Goal: Information Seeking & Learning: Check status

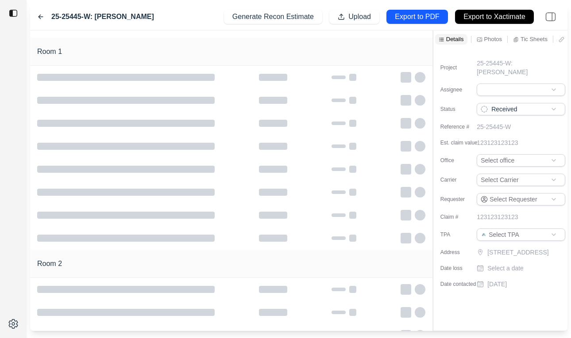
click at [34, 14] on div "25-25445-W: Susan Racine Generate Recon Estimate Upload Export to PDF Export to…" at bounding box center [298, 17] width 537 height 27
click at [38, 17] on icon at bounding box center [40, 16] width 7 height 7
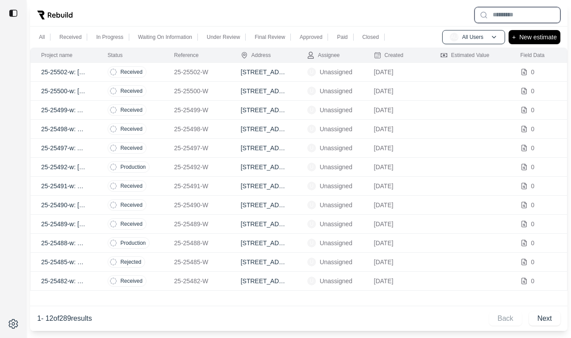
click at [526, 18] on input "text" at bounding box center [517, 15] width 86 height 16
click at [89, 73] on td "25-25502-w: [GEOGRAPHIC_DATA] 623- 123" at bounding box center [64, 72] width 66 height 19
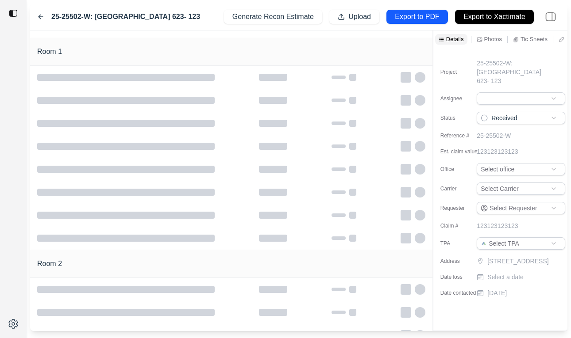
click at [40, 15] on icon at bounding box center [40, 17] width 4 height 4
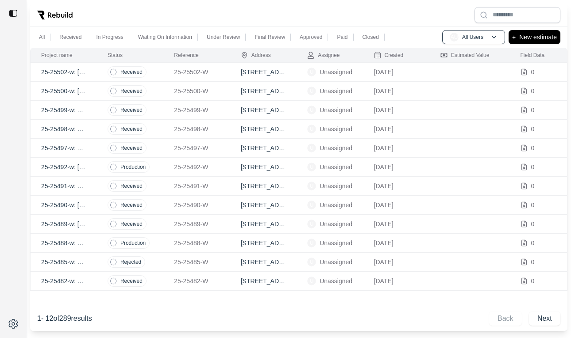
click at [512, 27] on div "All Received In Progress Waiting On Information Under Review Final Review Appro…" at bounding box center [298, 37] width 537 height 21
click at [513, 17] on input "text" at bounding box center [517, 15] width 86 height 16
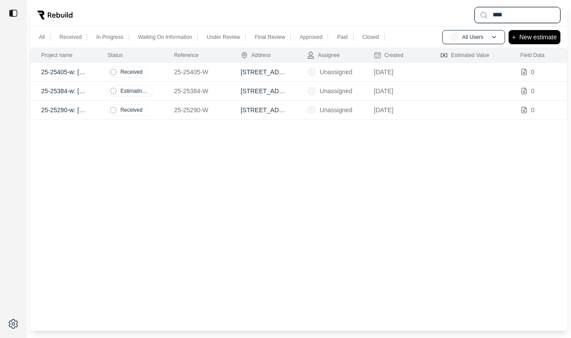
type input "****"
click at [91, 70] on td "25-25405-w: Stephanie Toon" at bounding box center [64, 72] width 66 height 19
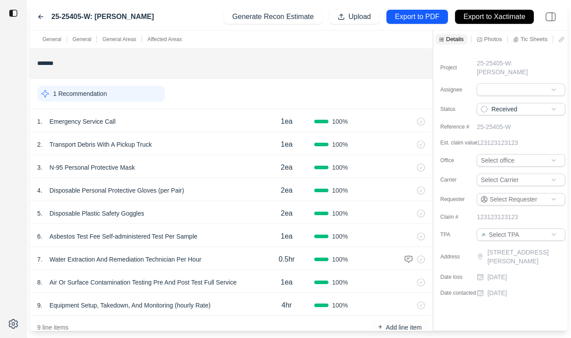
click at [43, 22] on div "25-25405-W: Stephanie Toon Generate Recon Estimate Upload Export to PDF Export …" at bounding box center [298, 17] width 537 height 27
click at [40, 19] on icon at bounding box center [40, 16] width 7 height 7
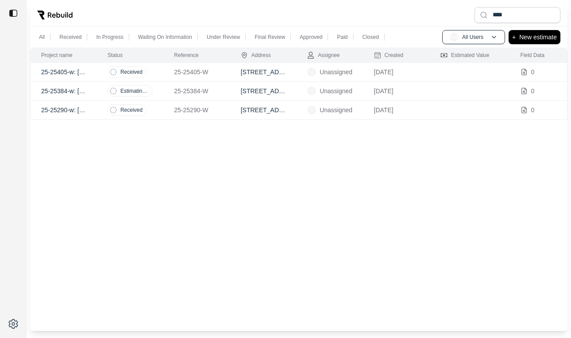
click at [86, 93] on p "25-25384-w: Park Rivera - Stephanie Law" at bounding box center [63, 91] width 45 height 9
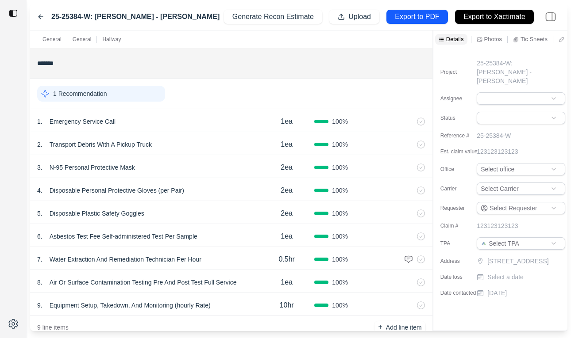
click at [38, 12] on div "25-25384-W: Park Rivera - Stephanie Law" at bounding box center [128, 17] width 182 height 11
click at [40, 18] on icon at bounding box center [40, 16] width 7 height 7
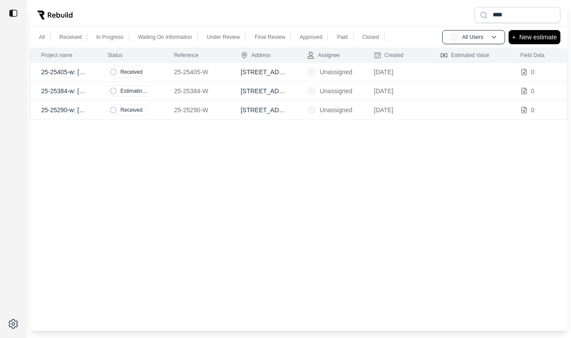
click at [91, 114] on td "25-25290-w: Stephanie Stephens" at bounding box center [64, 110] width 66 height 19
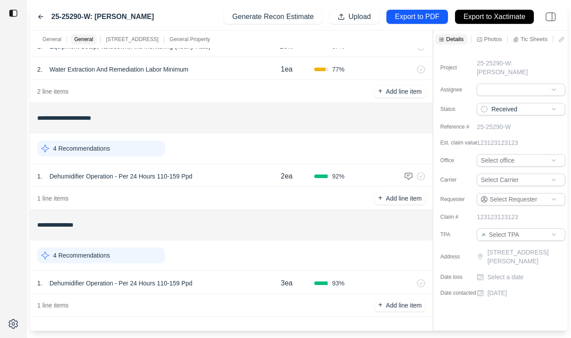
scroll to position [0, 89]
click at [506, 38] on icon at bounding box center [504, 40] width 6 height 6
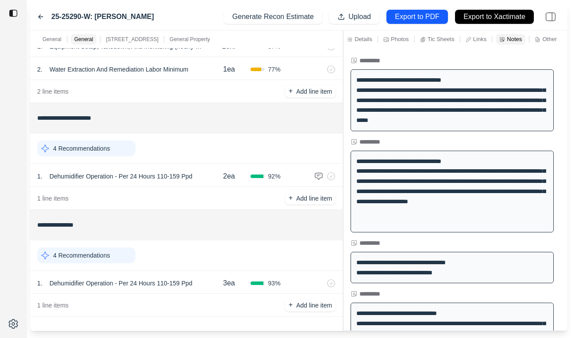
scroll to position [0, 0]
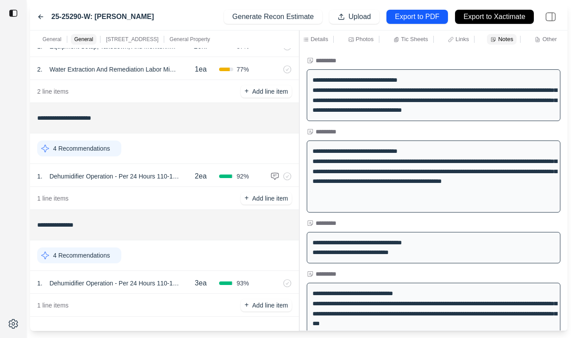
click at [299, 166] on div at bounding box center [299, 181] width 0 height 301
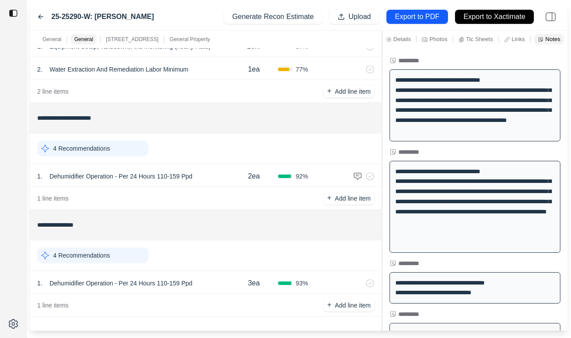
click at [382, 134] on div at bounding box center [382, 181] width 0 height 301
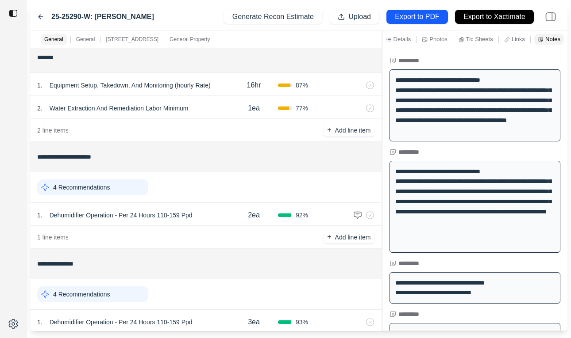
scroll to position [336, 0]
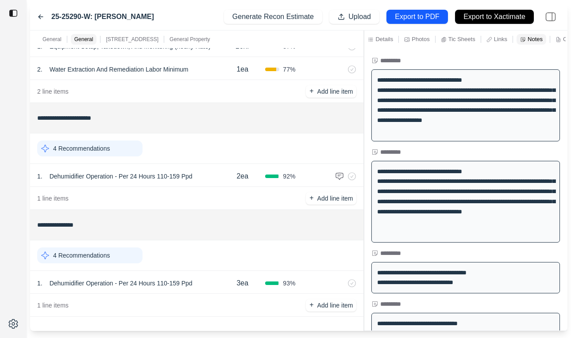
click at [360, 137] on div "**********" at bounding box center [298, 181] width 537 height 301
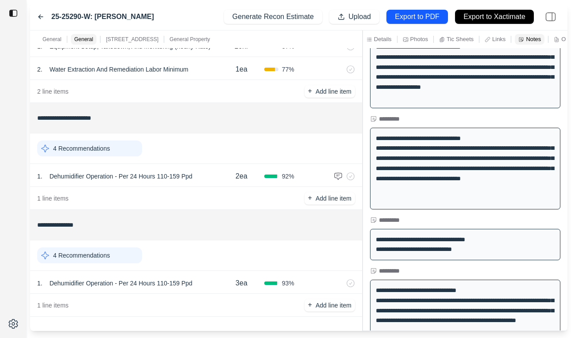
scroll to position [0, 0]
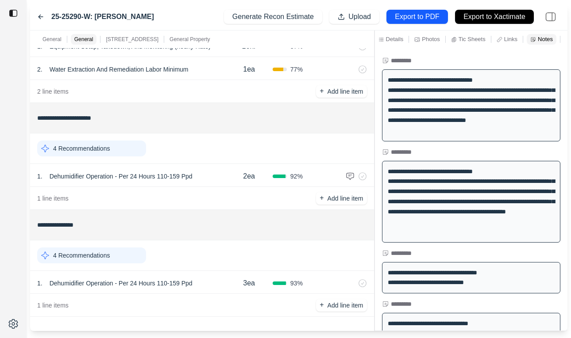
click at [375, 150] on div "**********" at bounding box center [298, 181] width 537 height 301
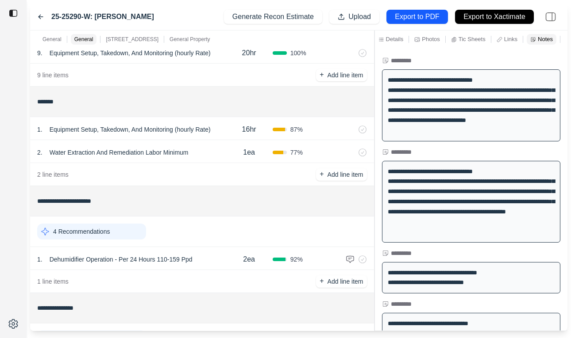
scroll to position [336, 0]
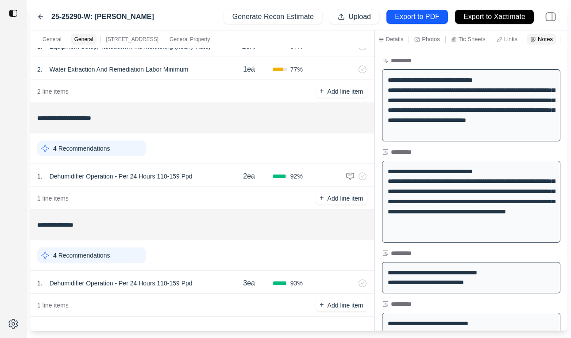
click at [111, 118] on input "**********" at bounding box center [202, 118] width 330 height 16
click at [173, 116] on input "**********" at bounding box center [202, 118] width 330 height 16
click at [172, 150] on div "4 Recommendations" at bounding box center [202, 148] width 330 height 23
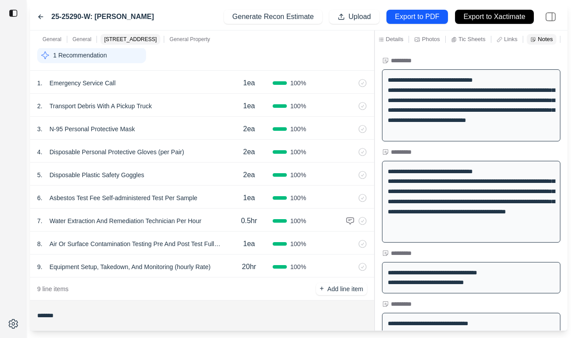
scroll to position [0, 0]
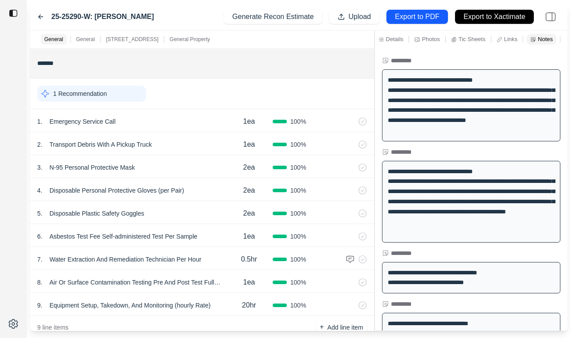
click at [38, 16] on icon at bounding box center [40, 16] width 7 height 7
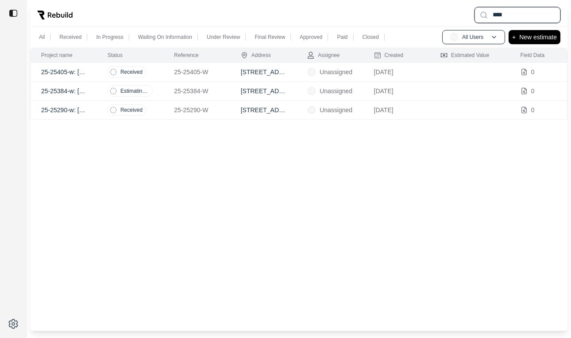
click at [519, 14] on input "****" at bounding box center [517, 15] width 86 height 16
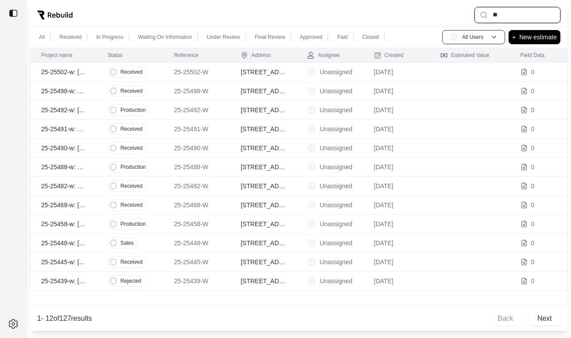
type input "*"
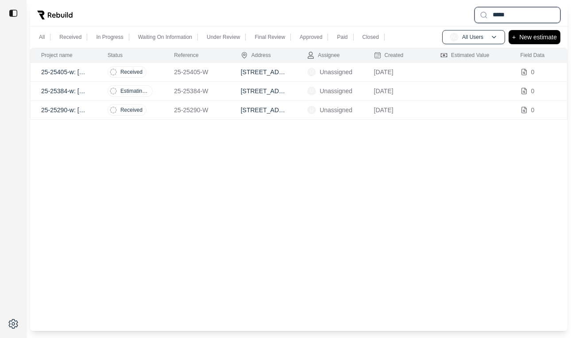
type input "*****"
click at [98, 75] on td "Received" at bounding box center [130, 72] width 66 height 19
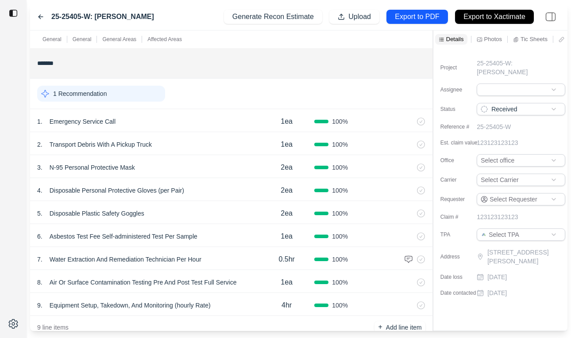
click at [34, 17] on div "25-25405-W: Stephanie Toon Generate Recon Estimate Upload Export to PDF Export …" at bounding box center [298, 17] width 537 height 27
click at [38, 17] on icon at bounding box center [40, 17] width 4 height 4
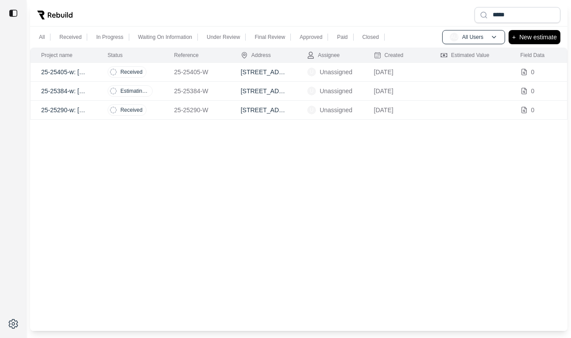
click at [82, 110] on p "25-25290-w: Stephanie Stephens" at bounding box center [63, 110] width 45 height 9
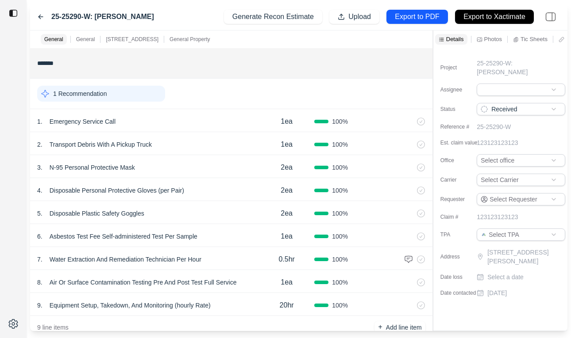
click at [39, 16] on icon at bounding box center [40, 17] width 4 height 4
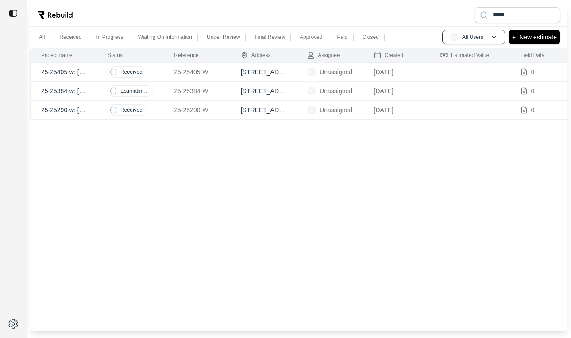
click at [161, 113] on td "Received" at bounding box center [130, 110] width 66 height 19
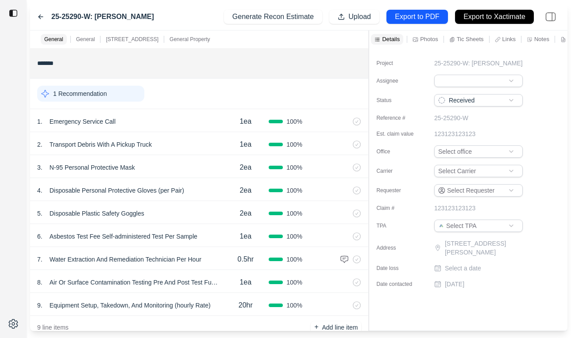
click at [368, 74] on div at bounding box center [368, 181] width 0 height 301
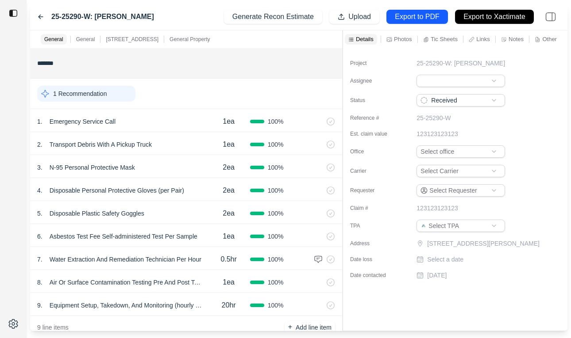
click at [431, 42] on p "Tic Sheets" at bounding box center [443, 39] width 27 height 8
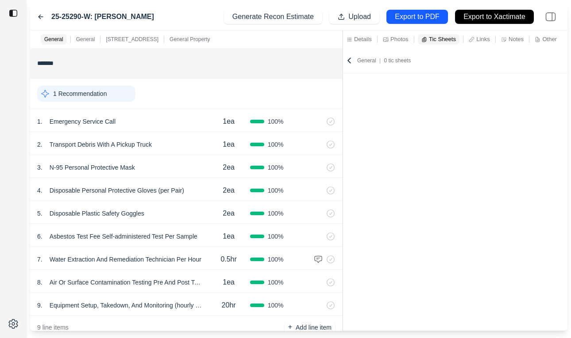
click at [513, 40] on p "Notes" at bounding box center [515, 39] width 15 height 8
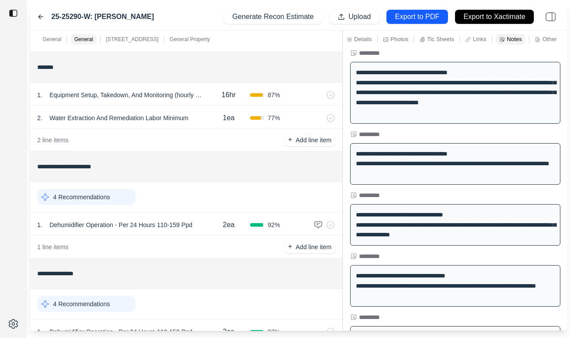
scroll to position [336, 0]
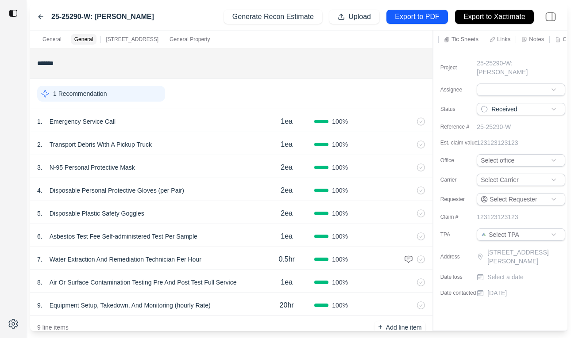
scroll to position [0, 89]
click at [510, 40] on p "Notes" at bounding box center [516, 39] width 15 height 8
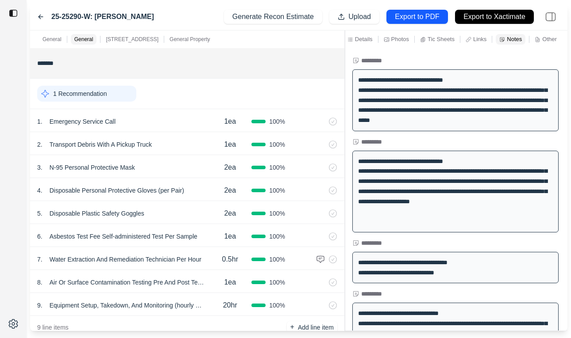
scroll to position [0, 0]
click at [326, 99] on div "**********" at bounding box center [298, 181] width 537 height 301
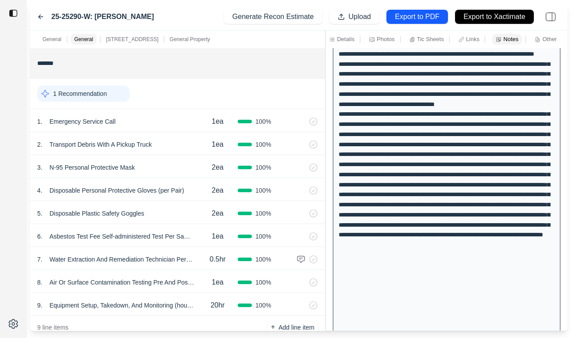
scroll to position [1041, 0]
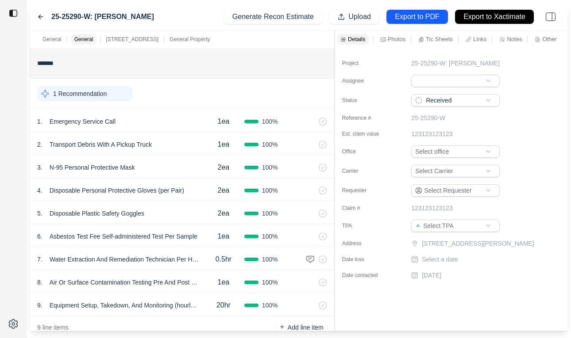
click at [334, 63] on div "**********" at bounding box center [298, 181] width 537 height 301
click at [511, 41] on p "Notes" at bounding box center [513, 39] width 15 height 8
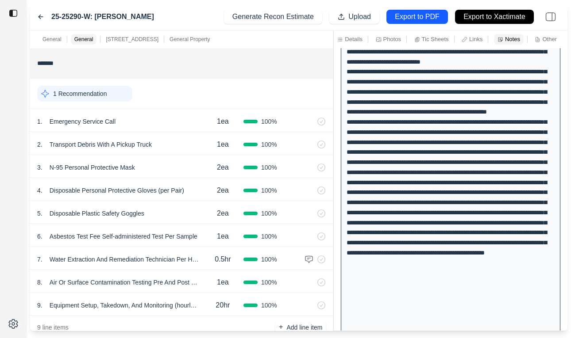
scroll to position [1051, 0]
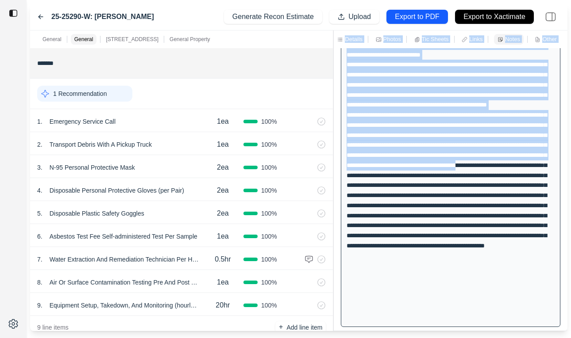
click at [333, 212] on div "**********" at bounding box center [298, 181] width 537 height 301
click at [364, 205] on div at bounding box center [450, 80] width 219 height 495
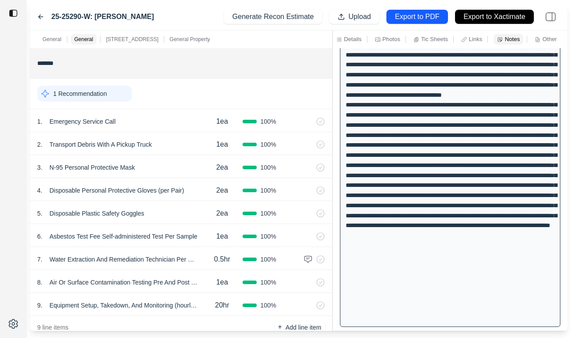
scroll to position [970, 0]
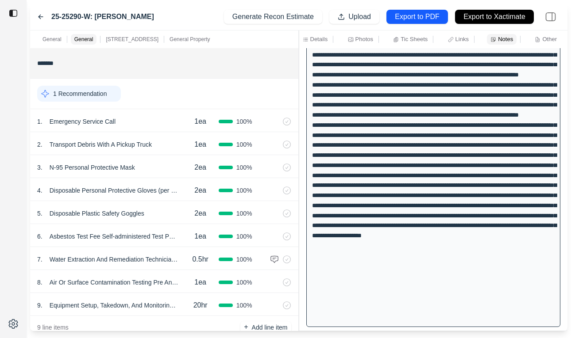
click at [272, 192] on div "**********" at bounding box center [298, 181] width 537 height 301
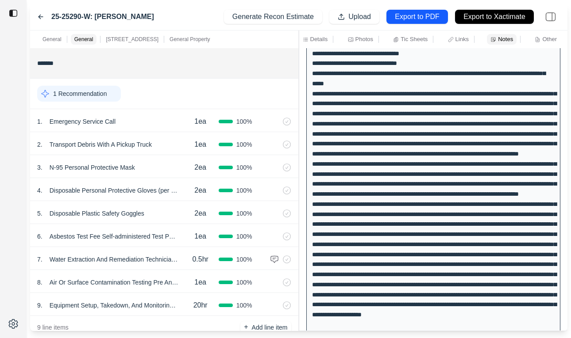
scroll to position [886, 0]
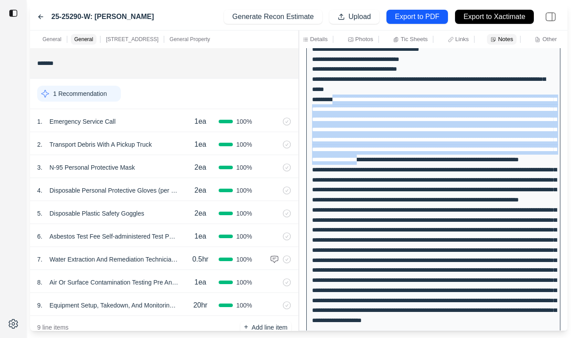
drag, startPoint x: 338, startPoint y: 101, endPoint x: 368, endPoint y: 178, distance: 81.9
click at [368, 178] on div at bounding box center [433, 185] width 254 height 454
click at [366, 109] on div at bounding box center [433, 185] width 254 height 454
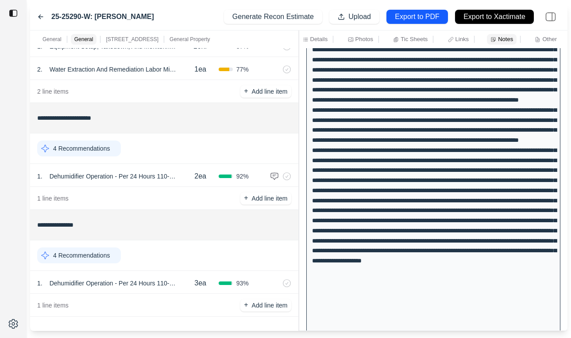
scroll to position [958, 0]
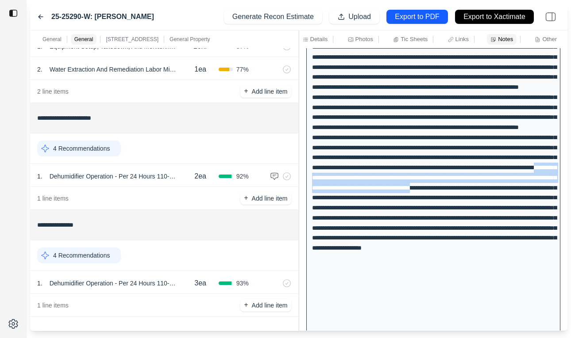
drag, startPoint x: 366, startPoint y: 228, endPoint x: 365, endPoint y: 252, distance: 23.4
click at [365, 252] on div at bounding box center [433, 112] width 254 height 454
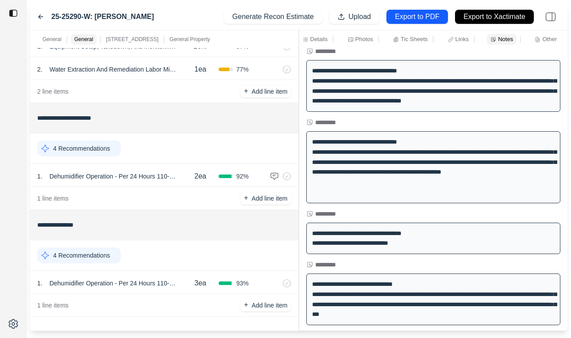
scroll to position [0, 0]
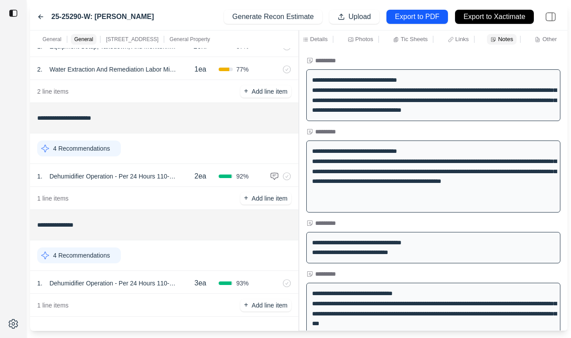
click at [388, 50] on div "**********" at bounding box center [433, 189] width 268 height 283
click at [320, 44] on div "Details" at bounding box center [315, 39] width 29 height 11
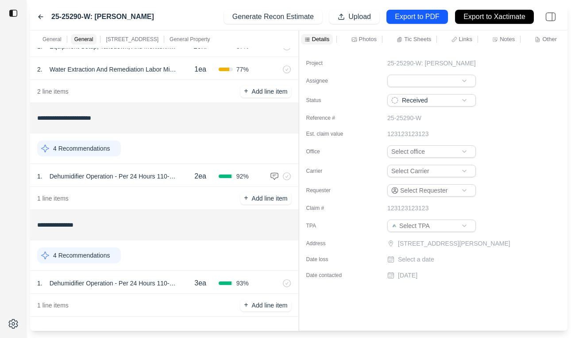
click at [40, 17] on icon at bounding box center [40, 16] width 7 height 7
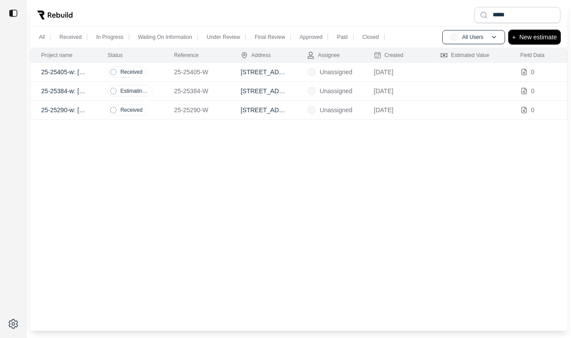
click at [540, 38] on p "New estimate" at bounding box center [538, 37] width 38 height 11
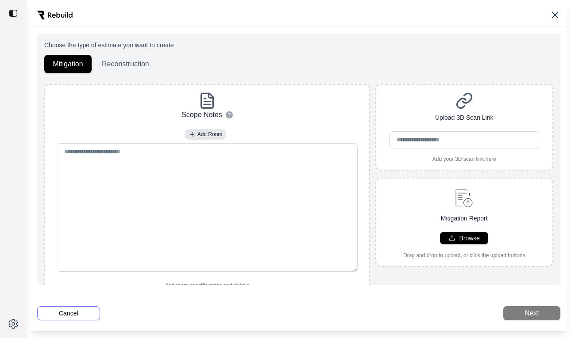
click at [68, 310] on button "Cancel" at bounding box center [68, 314] width 63 height 14
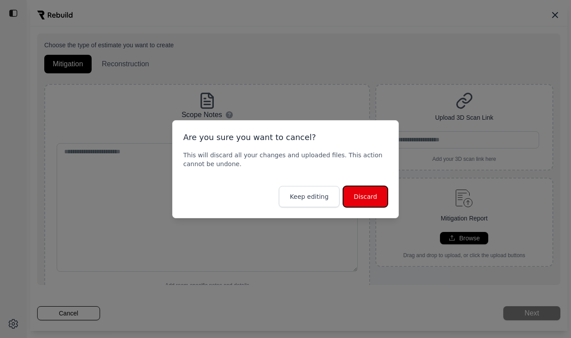
click at [361, 195] on button "Discard" at bounding box center [365, 196] width 45 height 21
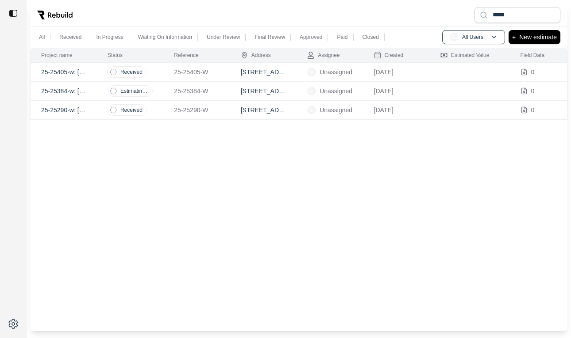
drag, startPoint x: 361, startPoint y: 195, endPoint x: 323, endPoint y: 123, distance: 81.3
click at [328, 135] on div "Project name Status Reference Address Assignee Created Estimated Value Field Da…" at bounding box center [298, 190] width 537 height 284
click at [508, 13] on input "*****" at bounding box center [517, 15] width 86 height 16
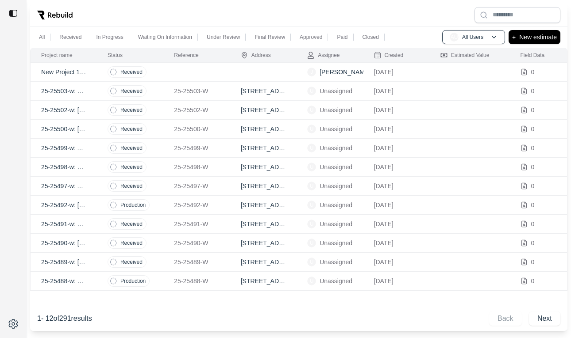
click at [186, 69] on td at bounding box center [196, 72] width 66 height 19
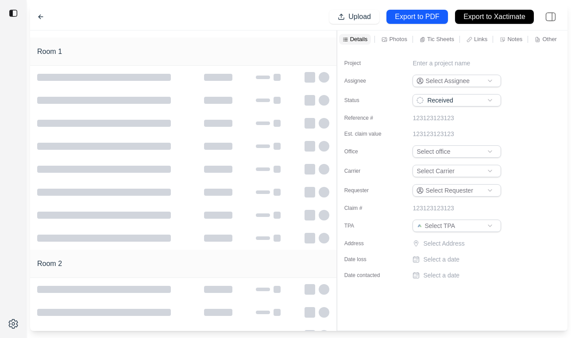
click at [337, 77] on div at bounding box center [337, 181] width 0 height 301
click at [334, 247] on div at bounding box center [183, 238] width 307 height 23
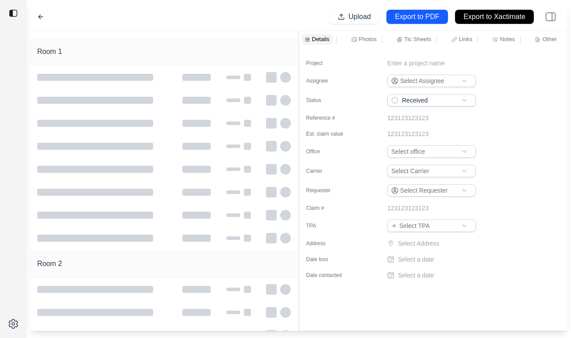
click at [267, 248] on div "Room 1 Room 2 Details Photos Tic Sheets Links Notes Other Project Enter a proje…" at bounding box center [298, 181] width 537 height 301
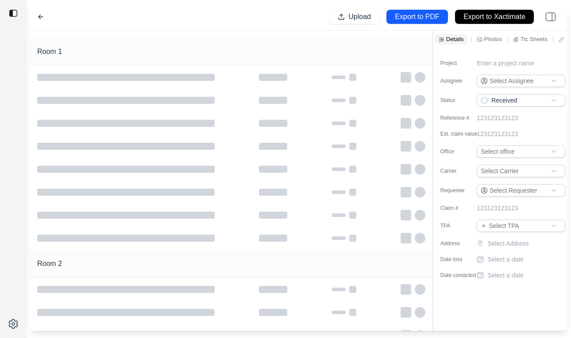
click at [245, 17] on div "Upload Export to PDF Export to Xactimate" at bounding box center [298, 17] width 537 height 27
click at [40, 15] on icon at bounding box center [40, 17] width 4 height 4
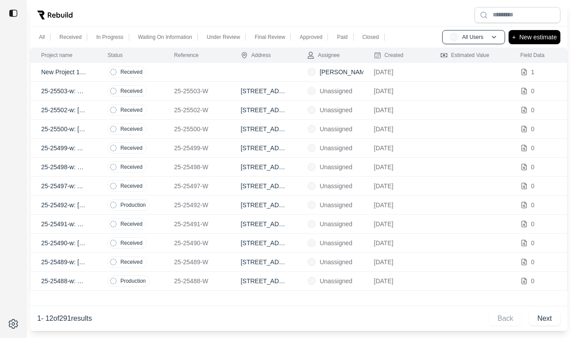
click at [208, 75] on td at bounding box center [196, 72] width 66 height 19
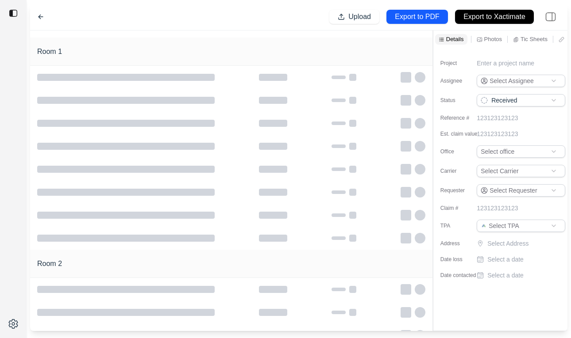
click at [147, 24] on div "Upload Export to PDF Export to Xactimate" at bounding box center [298, 17] width 537 height 27
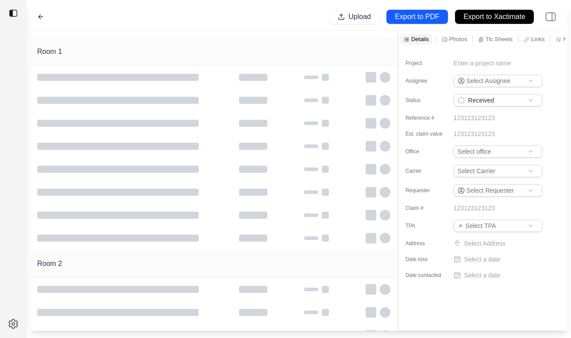
click at [390, 51] on div "Room 1 Room 2 Details Photos Tic Sheets Links Notes Other Project Enter a proje…" at bounding box center [298, 181] width 537 height 301
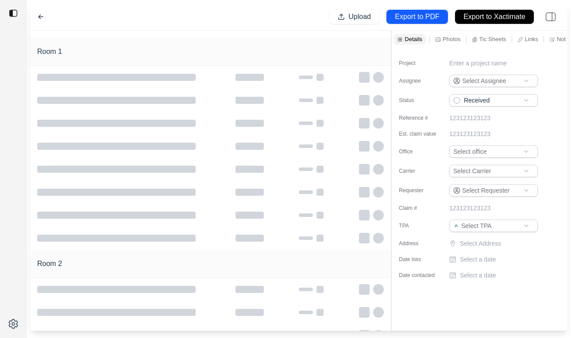
click at [183, 44] on div "Room 1" at bounding box center [210, 52] width 360 height 28
click at [220, 28] on div "Upload Export to PDF Export to Xactimate" at bounding box center [298, 17] width 537 height 27
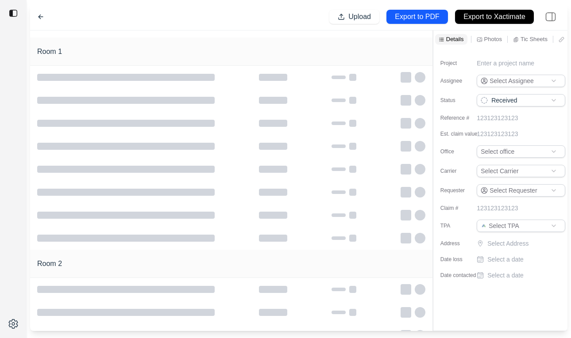
click at [143, 45] on div "Room 1" at bounding box center [231, 52] width 402 height 28
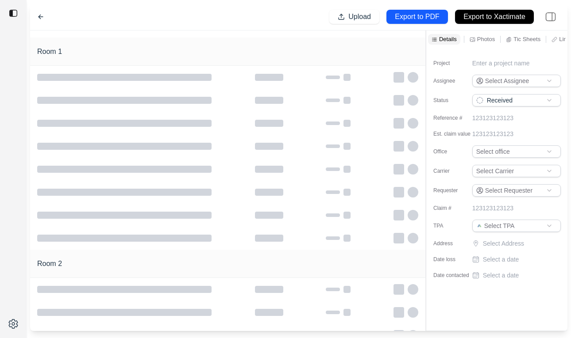
click at [426, 59] on div at bounding box center [426, 181] width 0 height 301
click at [178, 33] on div at bounding box center [227, 34] width 395 height 7
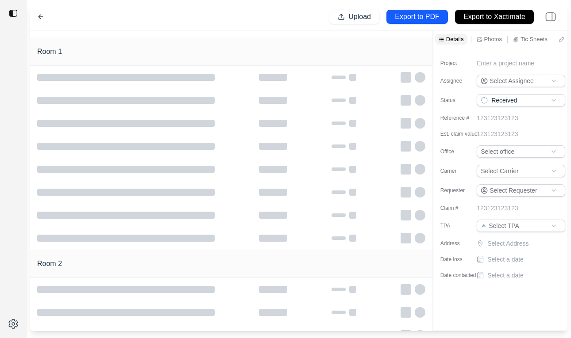
scroll to position [0, 89]
click at [515, 39] on p "Notes" at bounding box center [516, 39] width 15 height 8
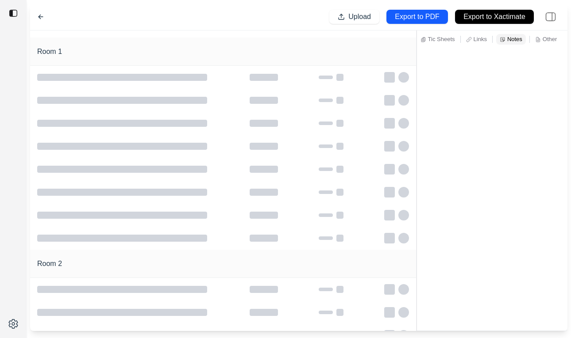
scroll to position [0, 0]
click at [212, 158] on div "Room 1 Room 2 Details Photos Tic Sheets Links Notes Other" at bounding box center [298, 181] width 537 height 301
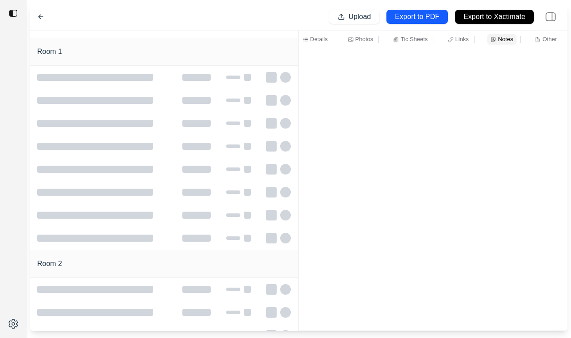
click at [360, 90] on div at bounding box center [433, 189] width 268 height 283
click at [318, 38] on p "Details" at bounding box center [319, 39] width 18 height 8
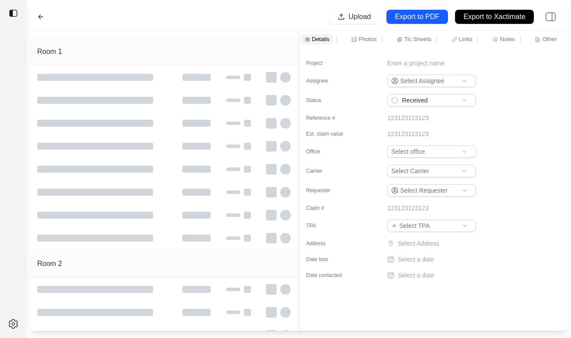
click at [348, 34] on div "Details Photos Tic Sheets Links Notes Other" at bounding box center [433, 39] width 265 height 11
click at [360, 41] on p "Photos" at bounding box center [368, 39] width 18 height 8
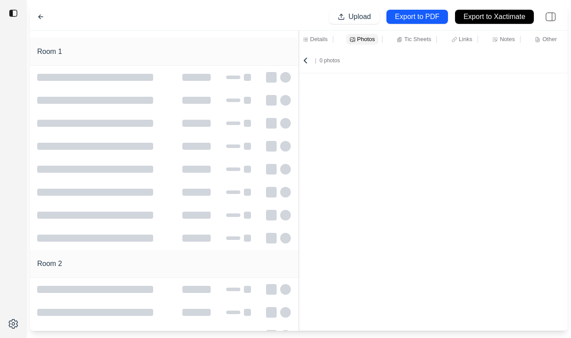
click at [419, 38] on p "Tic Sheets" at bounding box center [417, 39] width 27 height 8
click at [477, 36] on div at bounding box center [477, 39] width 0 height 7
click at [460, 41] on p "Links" at bounding box center [465, 39] width 13 height 8
click at [499, 40] on p "Notes" at bounding box center [506, 39] width 15 height 8
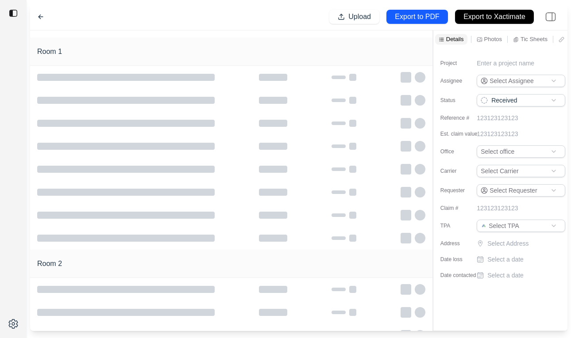
click at [41, 20] on icon at bounding box center [40, 16] width 7 height 7
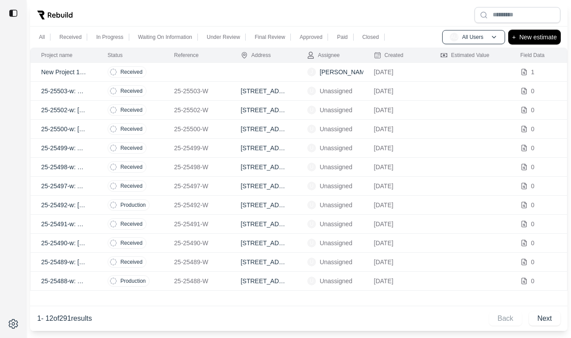
click at [524, 38] on p "New estimate" at bounding box center [538, 37] width 38 height 11
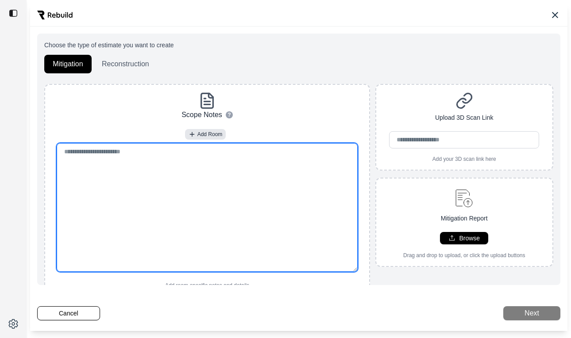
click at [215, 205] on textarea at bounding box center [207, 207] width 301 height 129
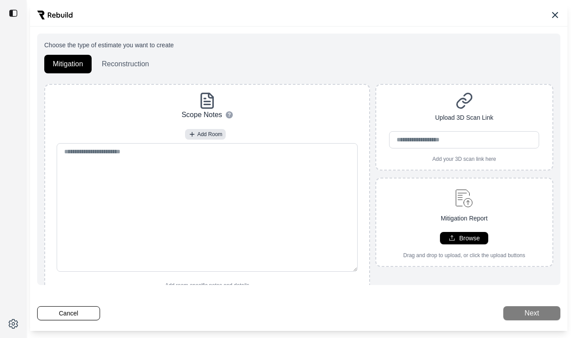
click at [255, 17] on div at bounding box center [298, 15] width 537 height 23
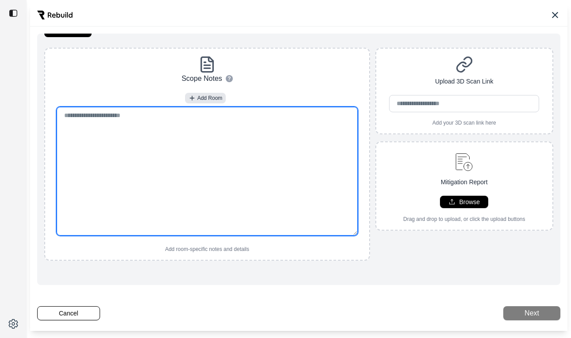
click at [245, 154] on textarea at bounding box center [207, 171] width 301 height 129
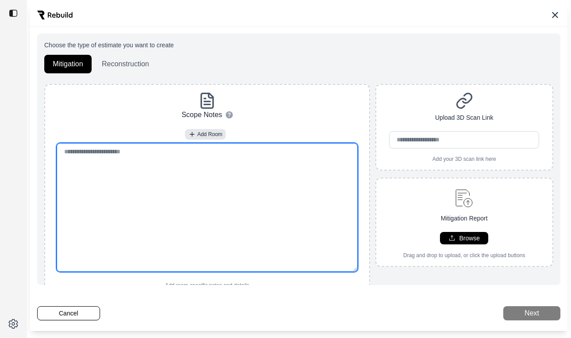
scroll to position [2, 0]
